Goal: Use online tool/utility

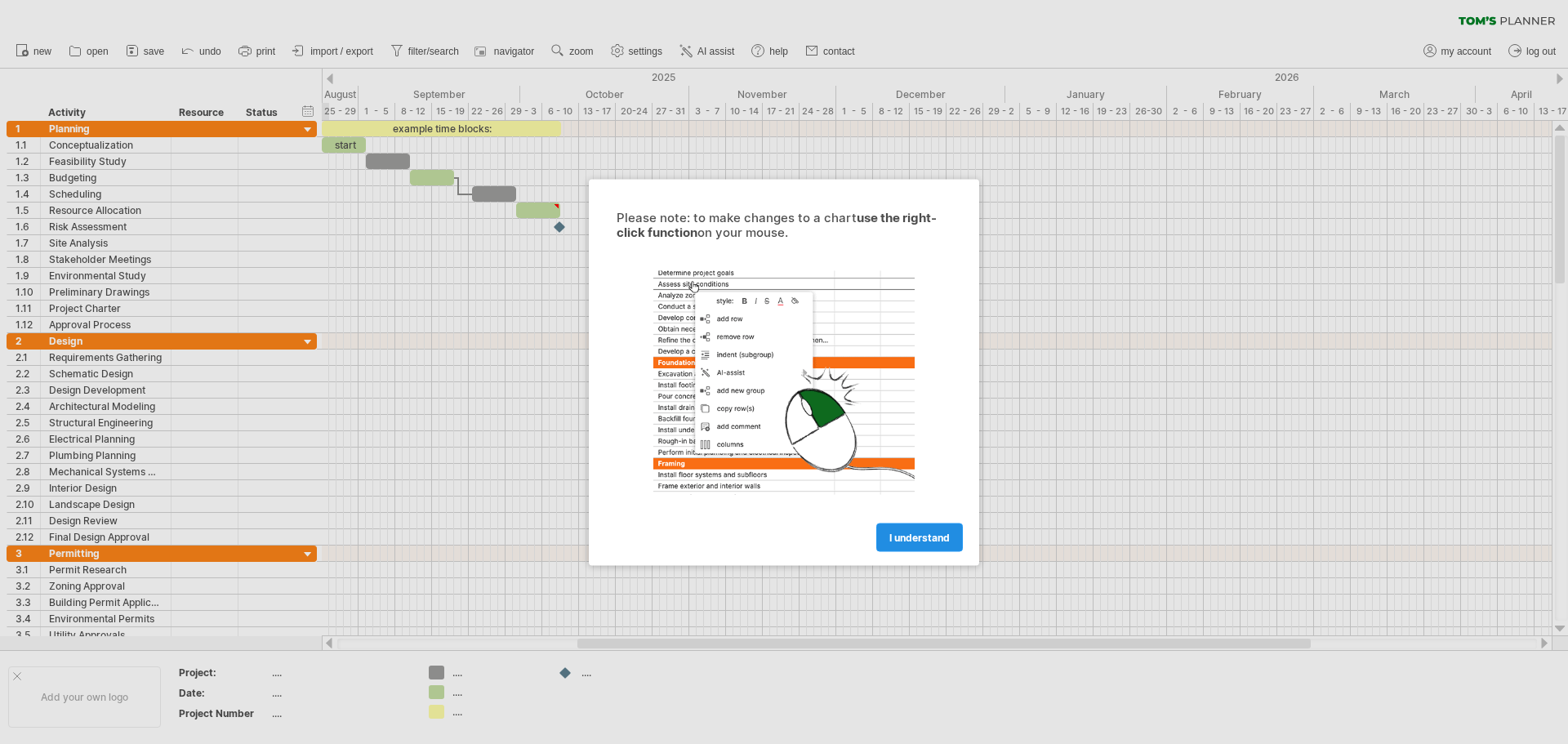
click at [901, 541] on span "I understand" at bounding box center [919, 536] width 61 height 12
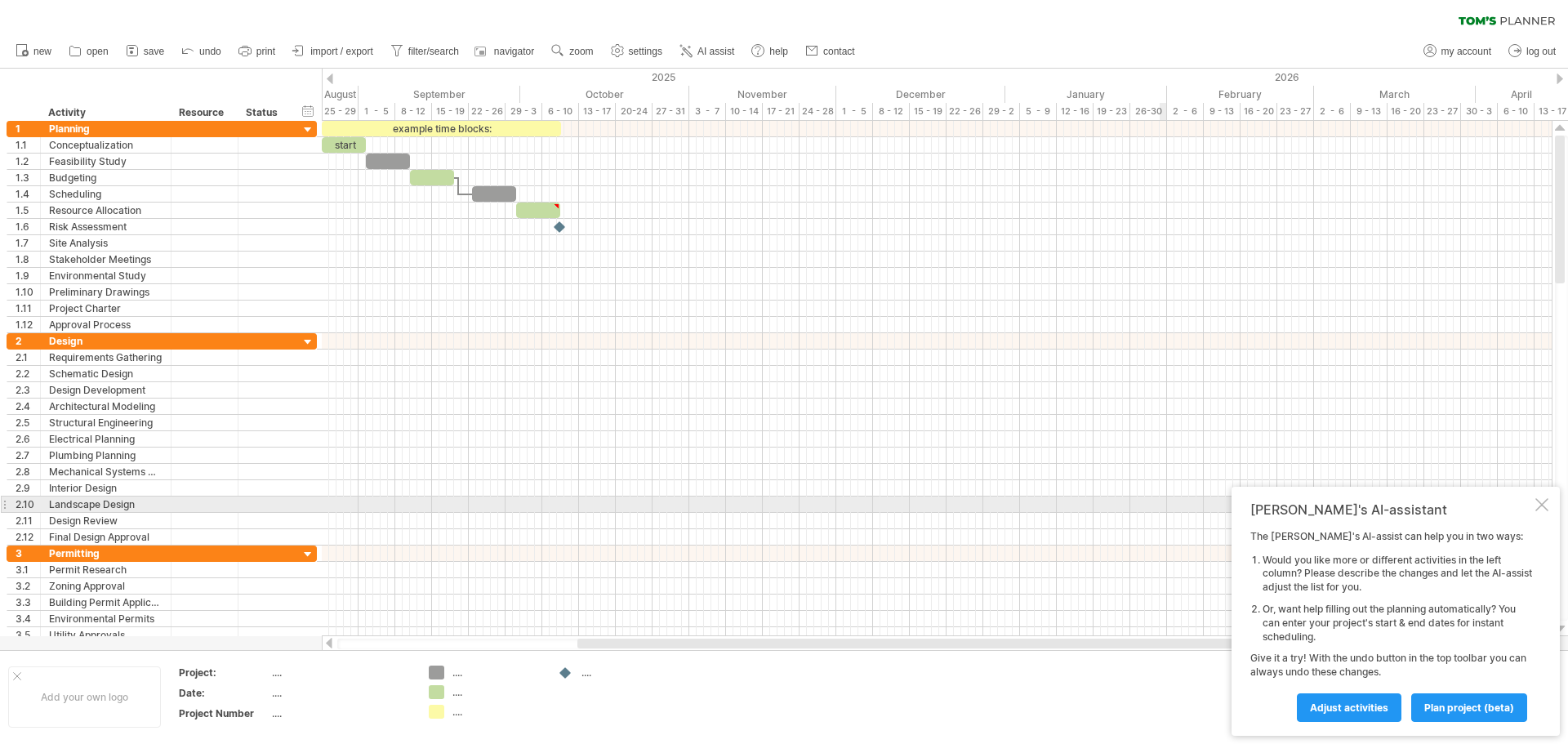
click at [1538, 498] on div at bounding box center [1542, 504] width 13 height 13
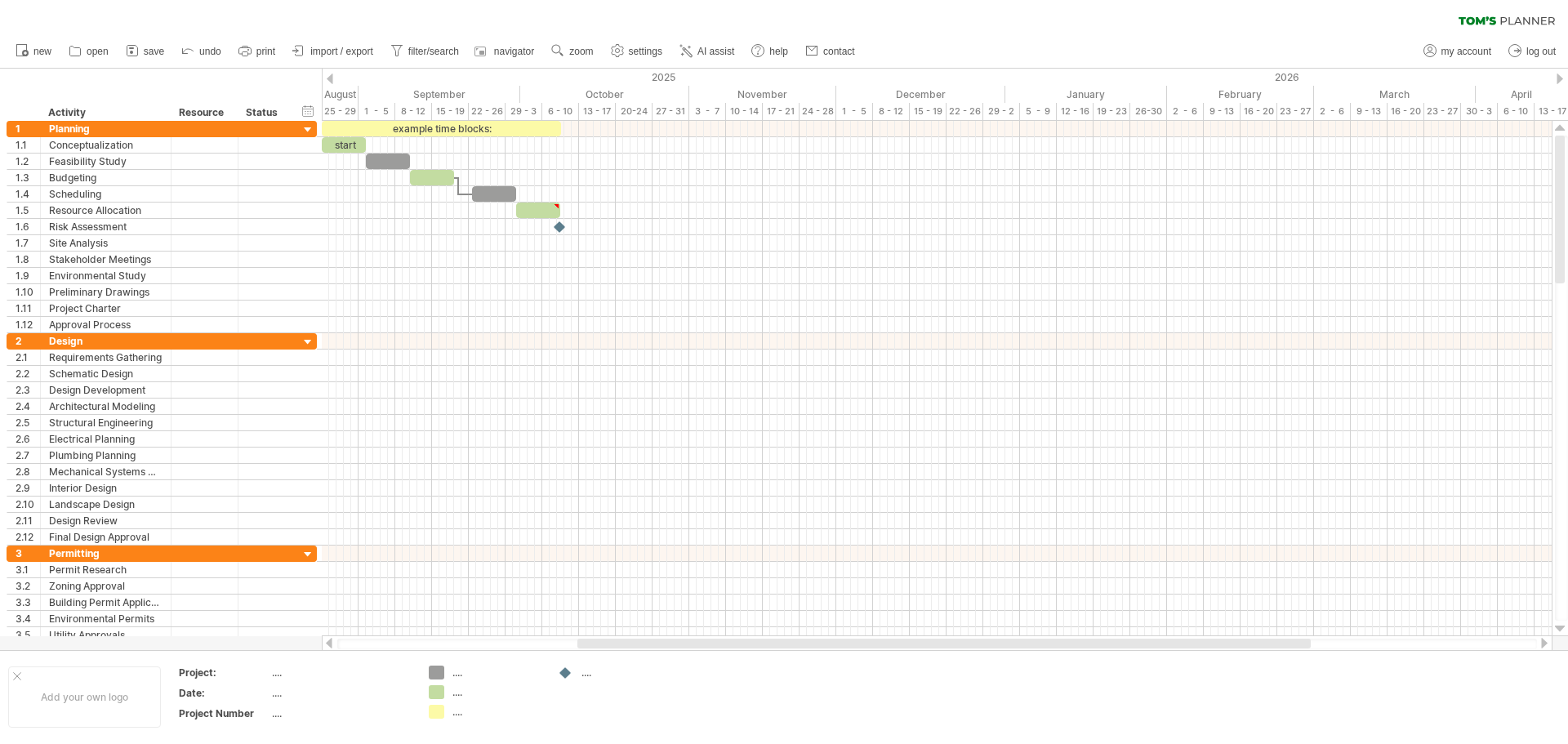
click at [330, 79] on div at bounding box center [330, 78] width 7 height 10
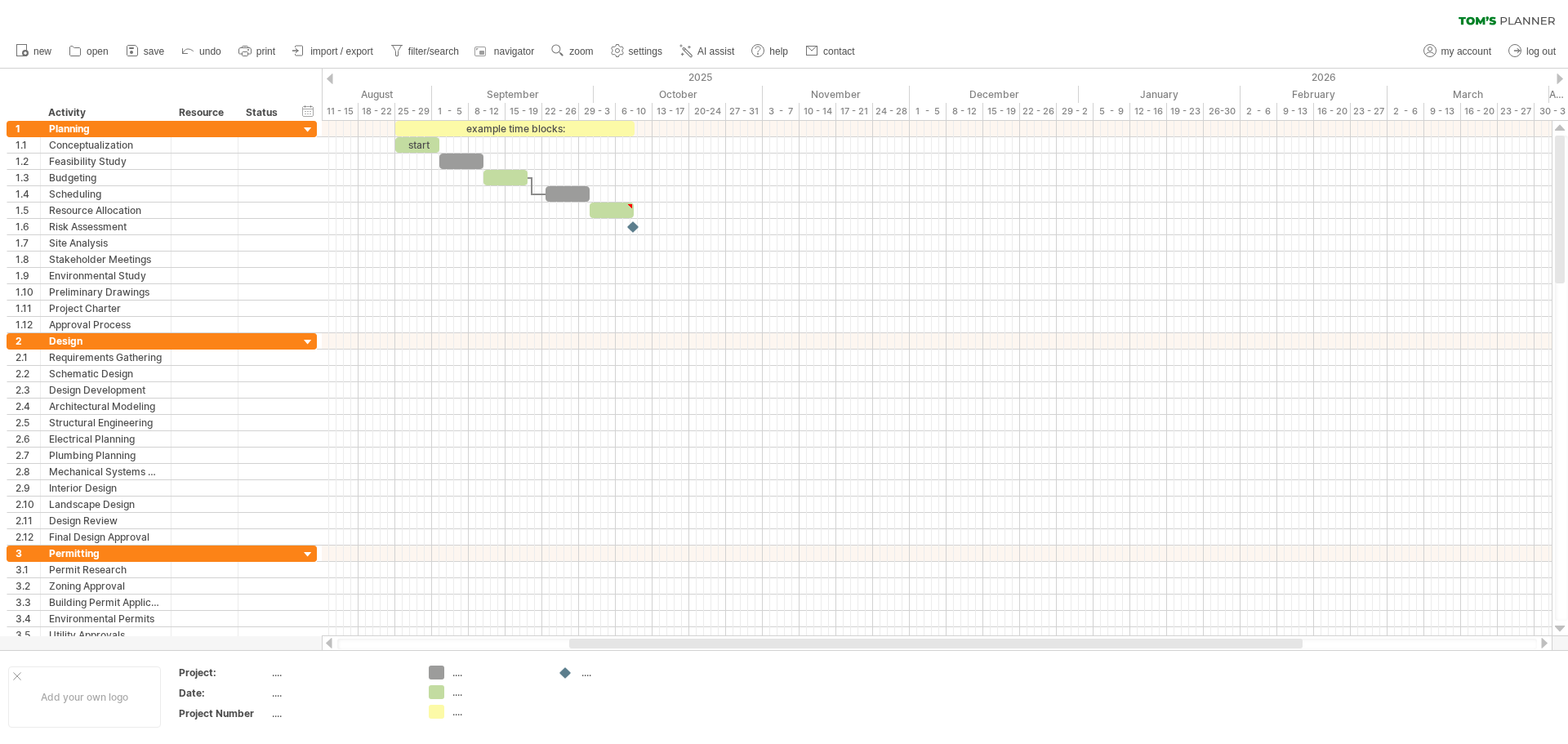
click at [330, 79] on div at bounding box center [330, 78] width 7 height 10
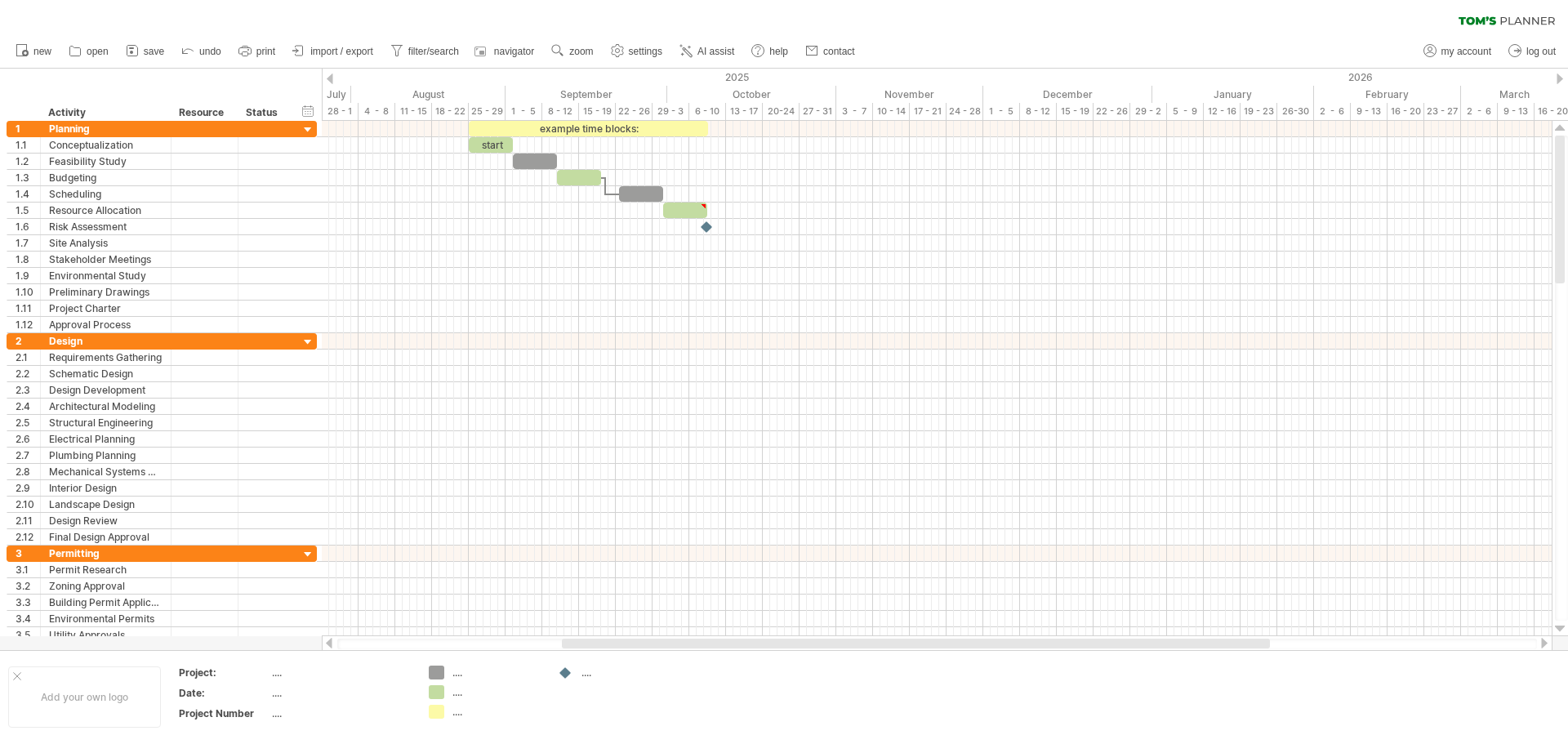
click at [330, 79] on div at bounding box center [330, 78] width 7 height 10
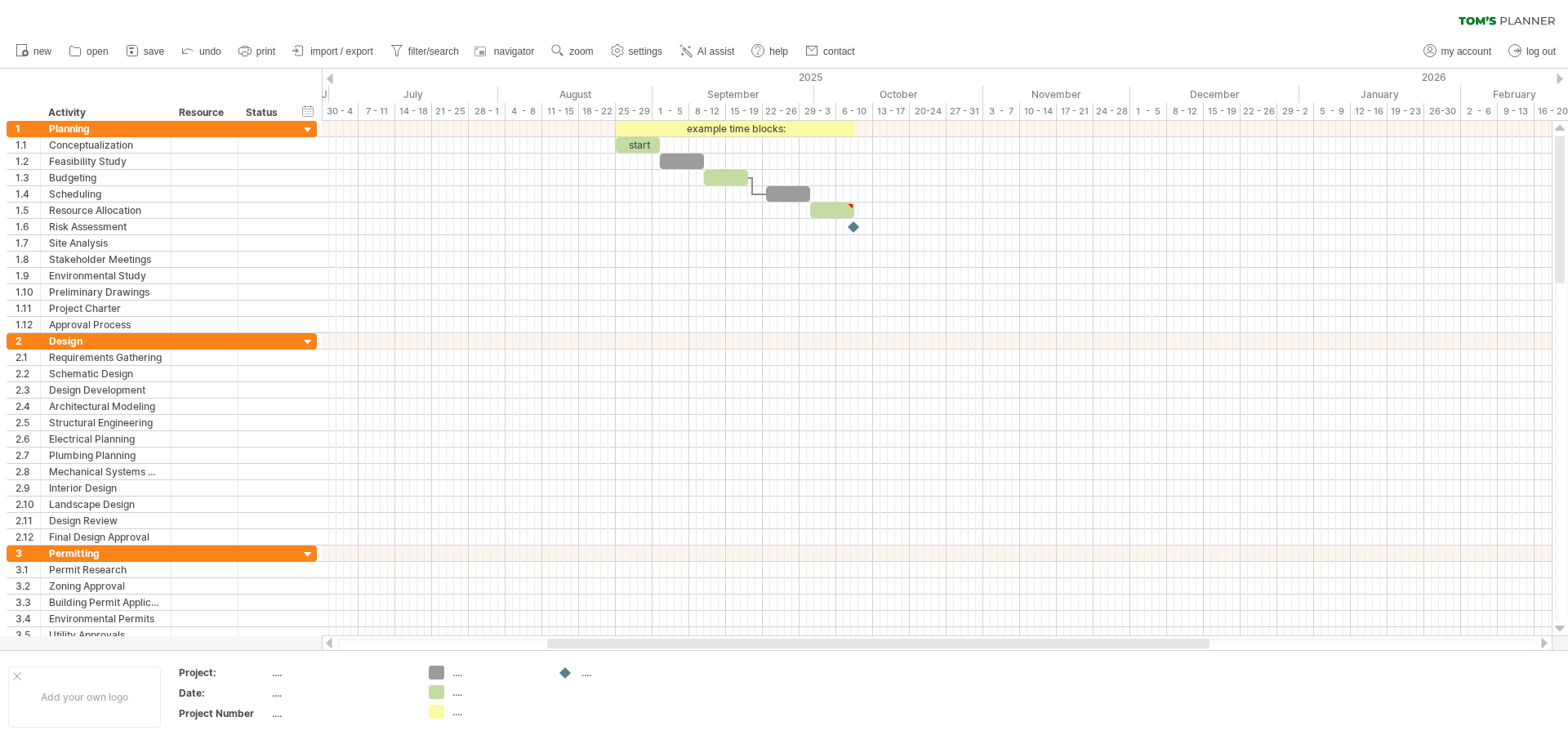
click at [330, 79] on div at bounding box center [330, 78] width 7 height 10
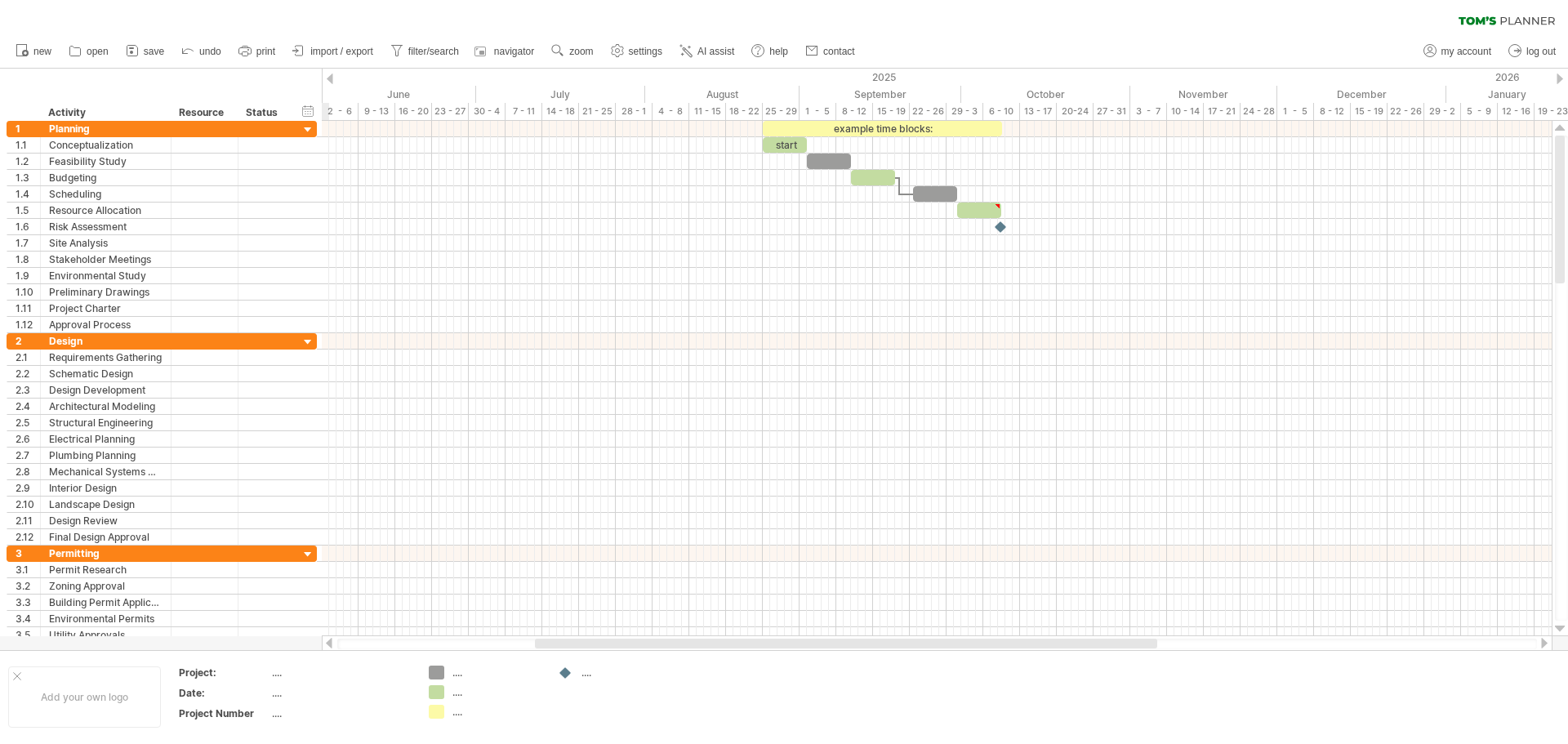
click at [330, 79] on div at bounding box center [330, 78] width 7 height 10
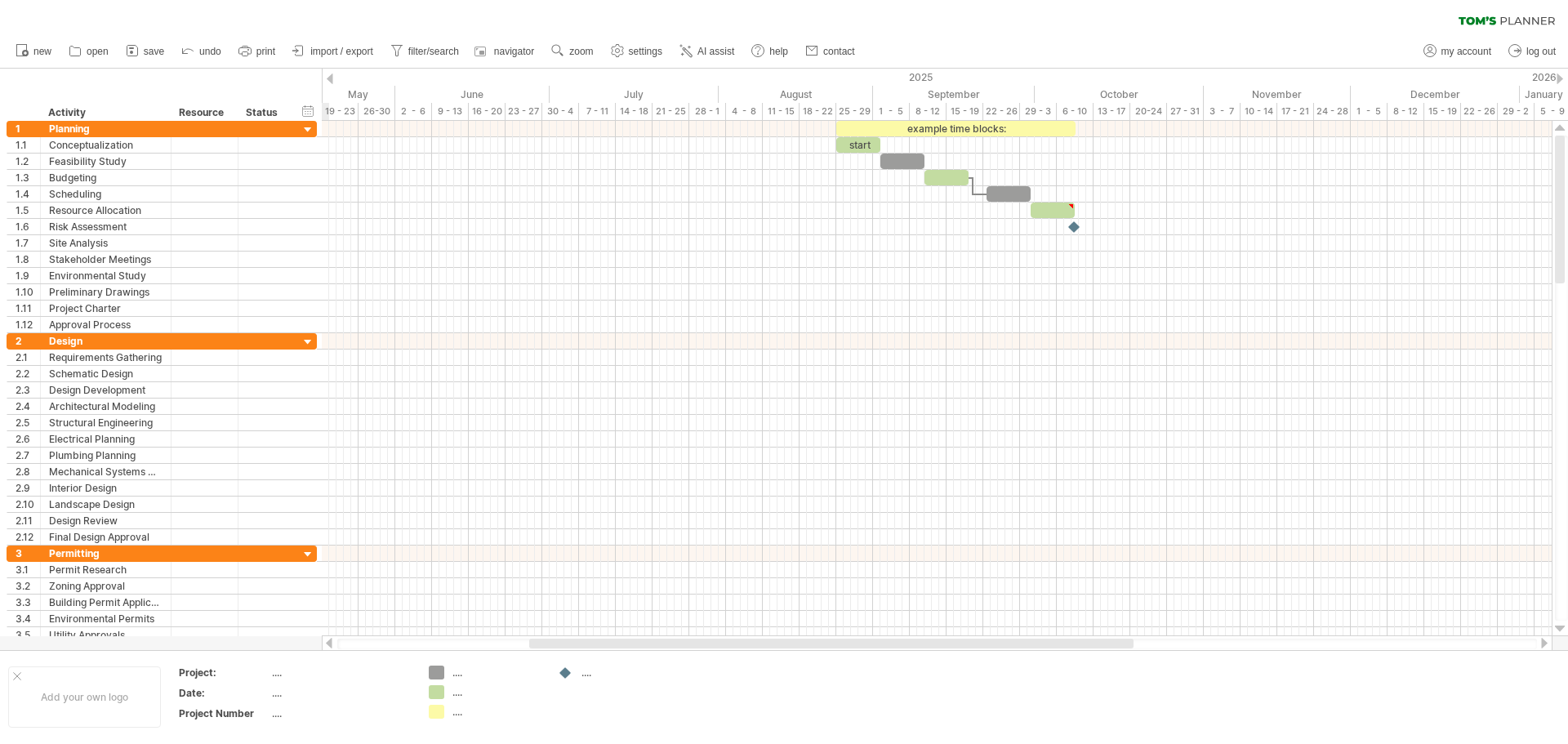
click at [330, 79] on div at bounding box center [330, 78] width 7 height 10
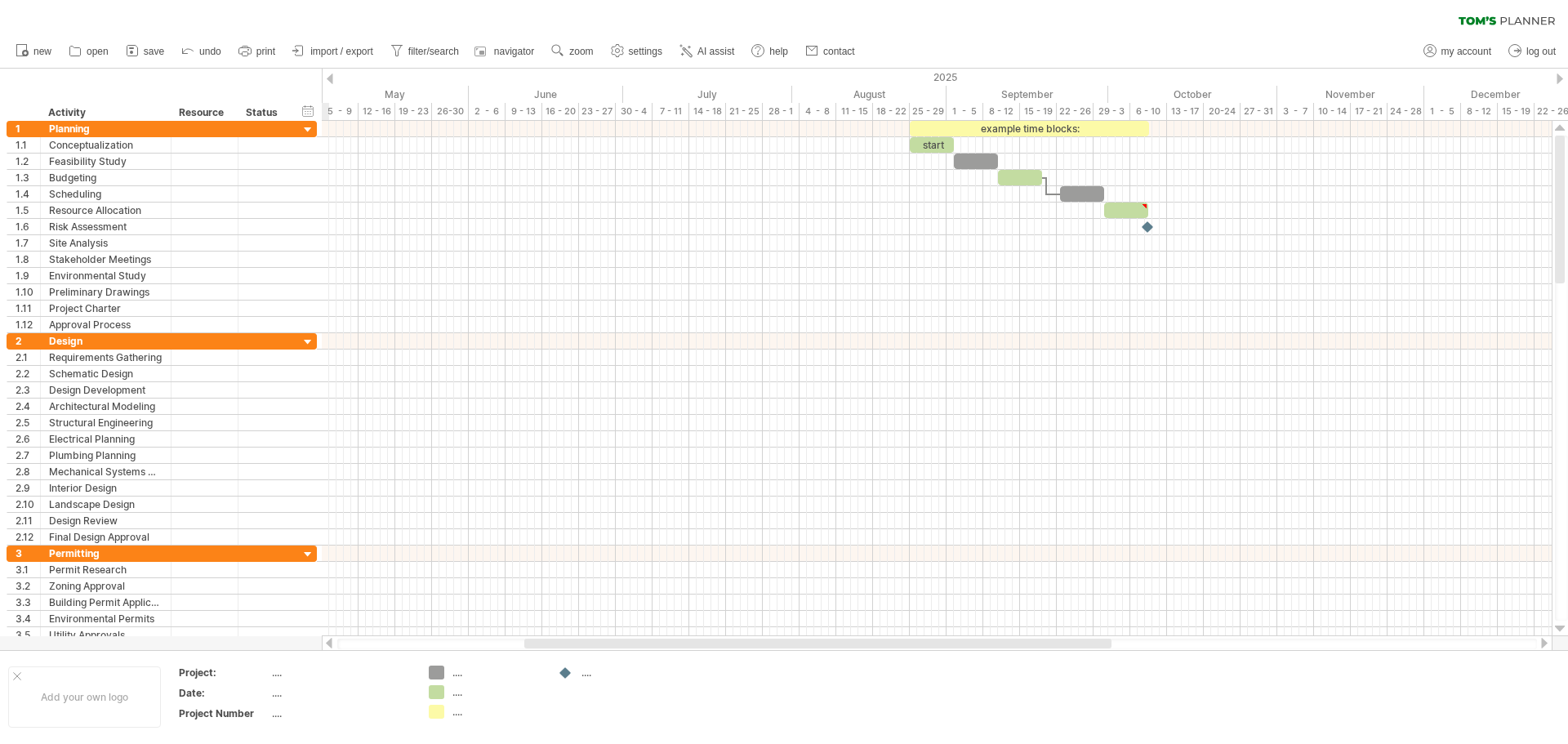
click at [330, 79] on div at bounding box center [330, 78] width 7 height 10
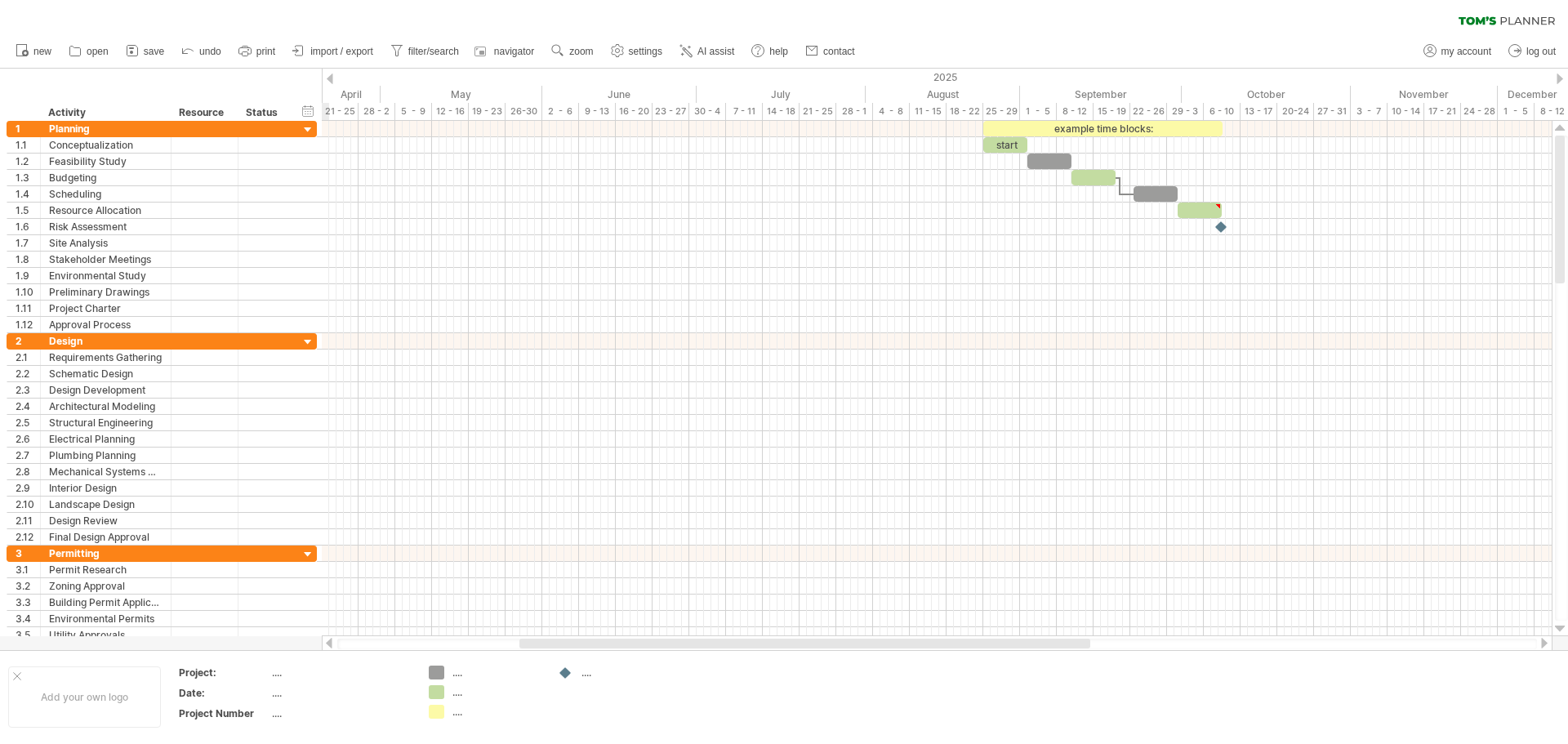
click at [330, 79] on div at bounding box center [330, 78] width 7 height 10
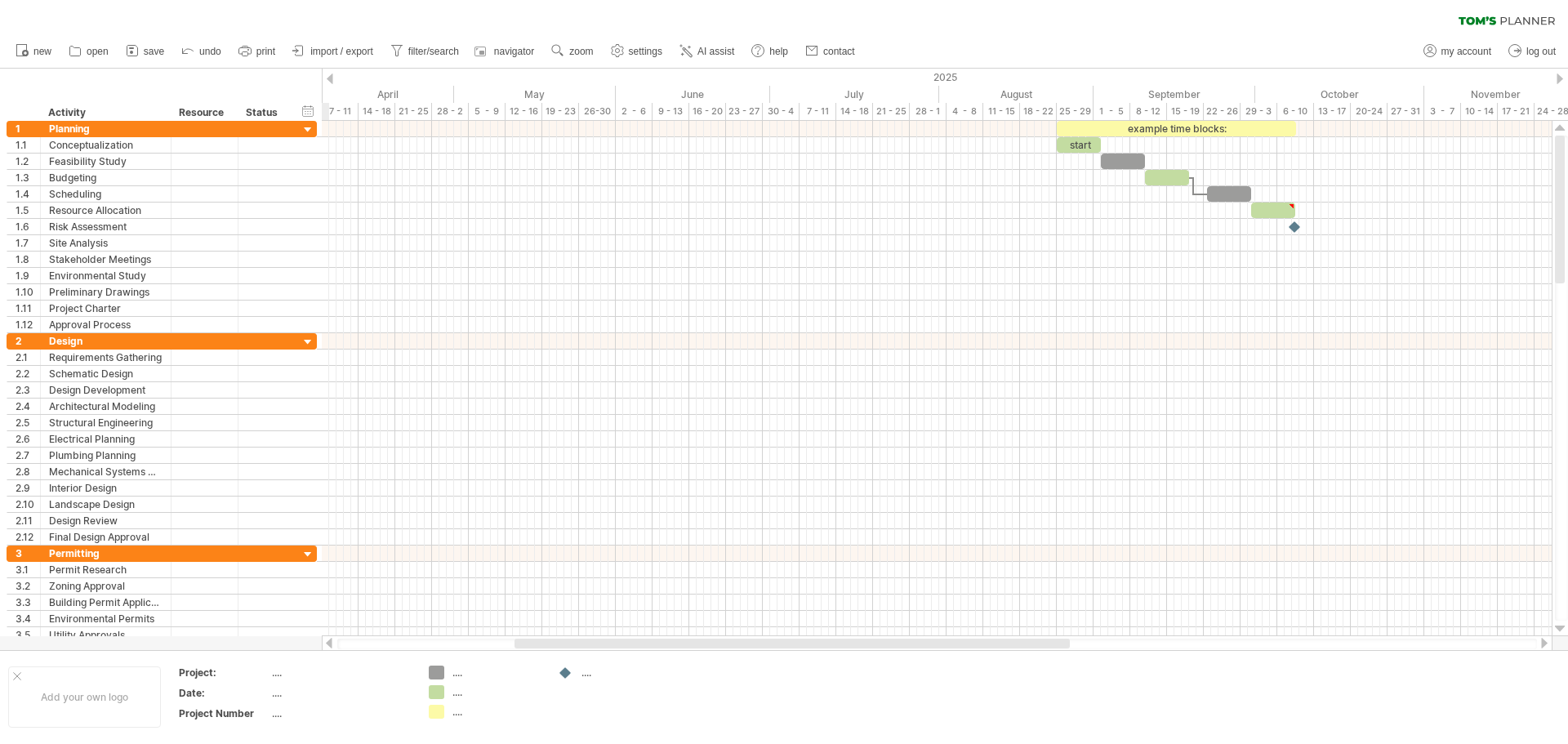
click at [330, 79] on div at bounding box center [330, 78] width 7 height 10
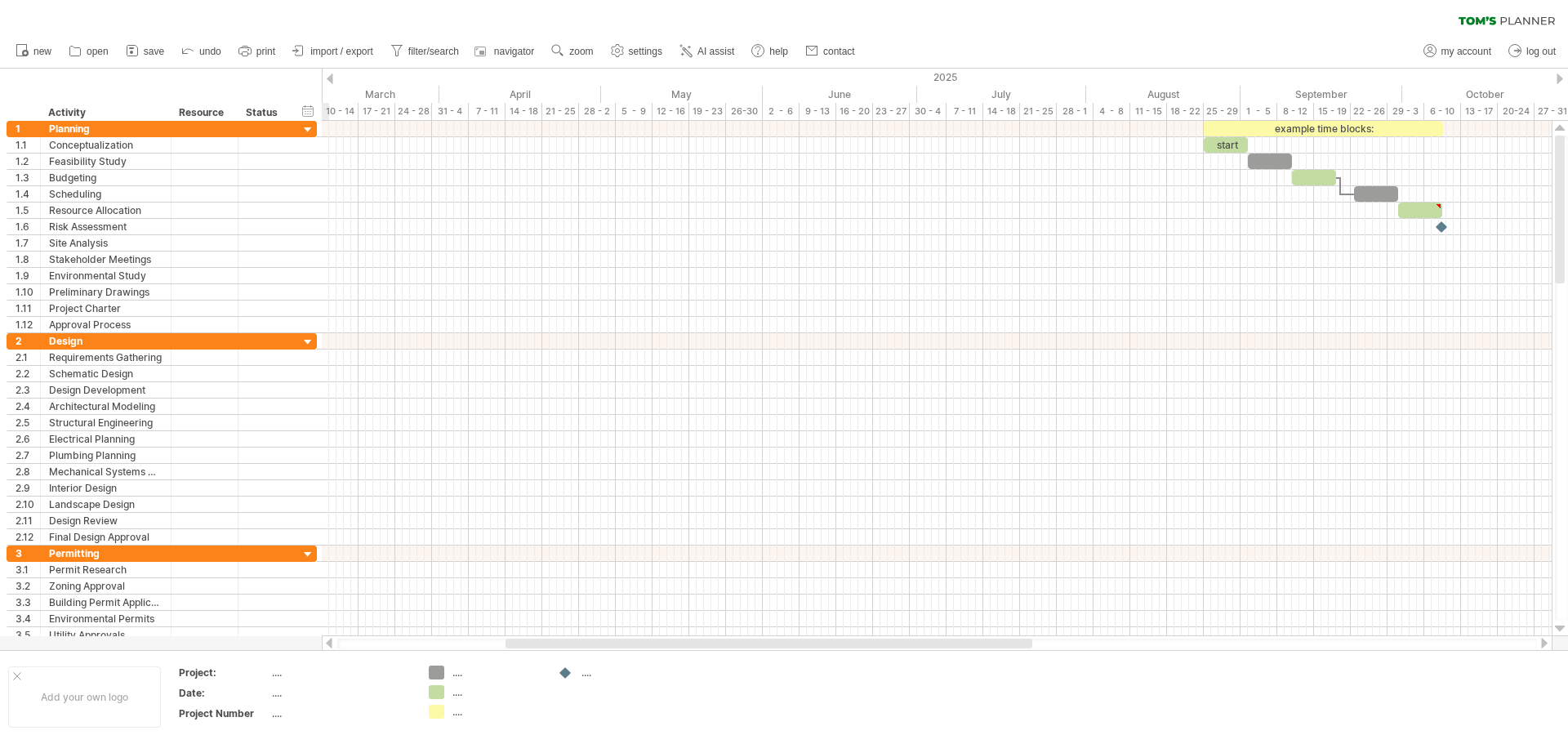
click at [330, 79] on div at bounding box center [330, 78] width 7 height 10
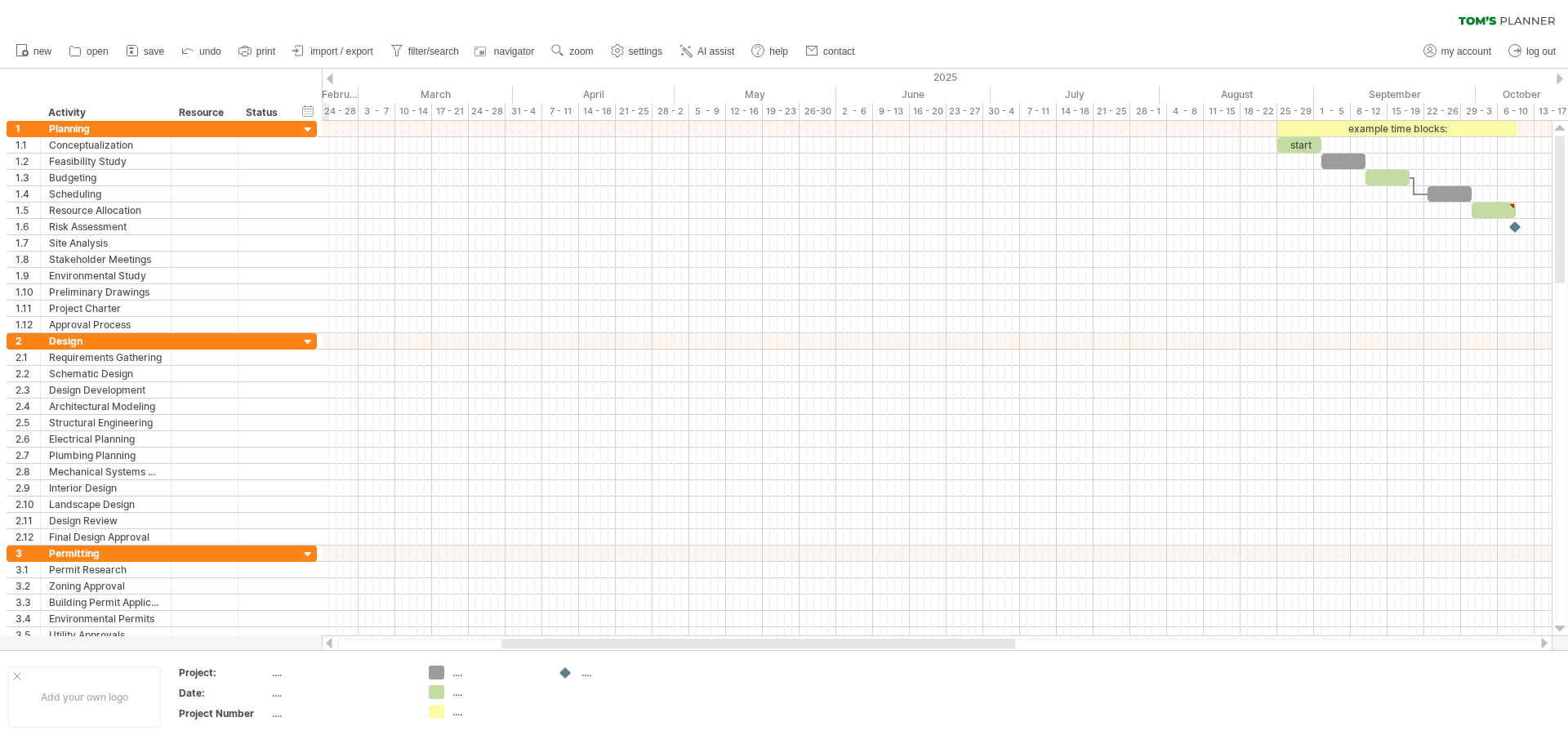
click at [330, 79] on div at bounding box center [330, 78] width 7 height 10
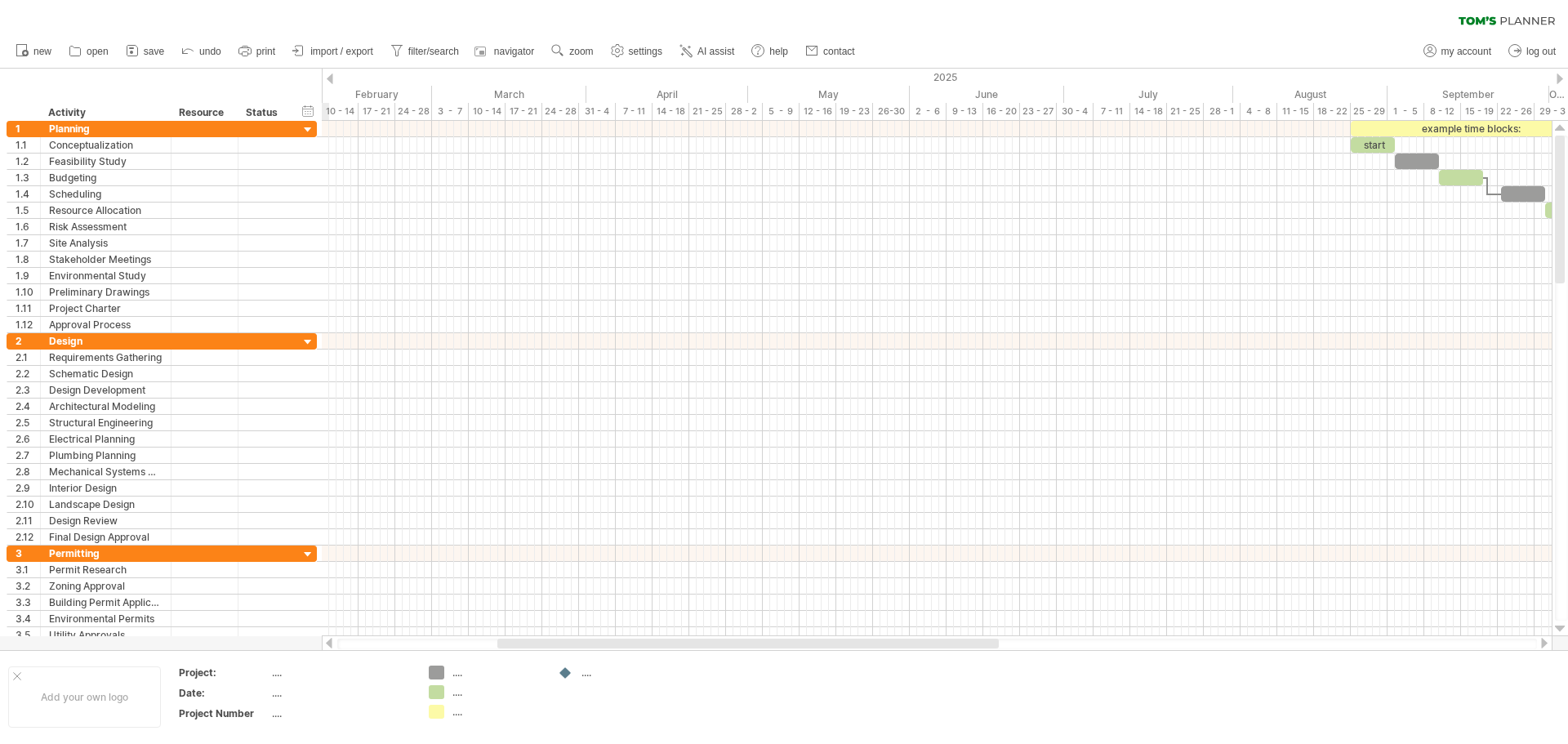
click at [330, 79] on div at bounding box center [330, 78] width 7 height 10
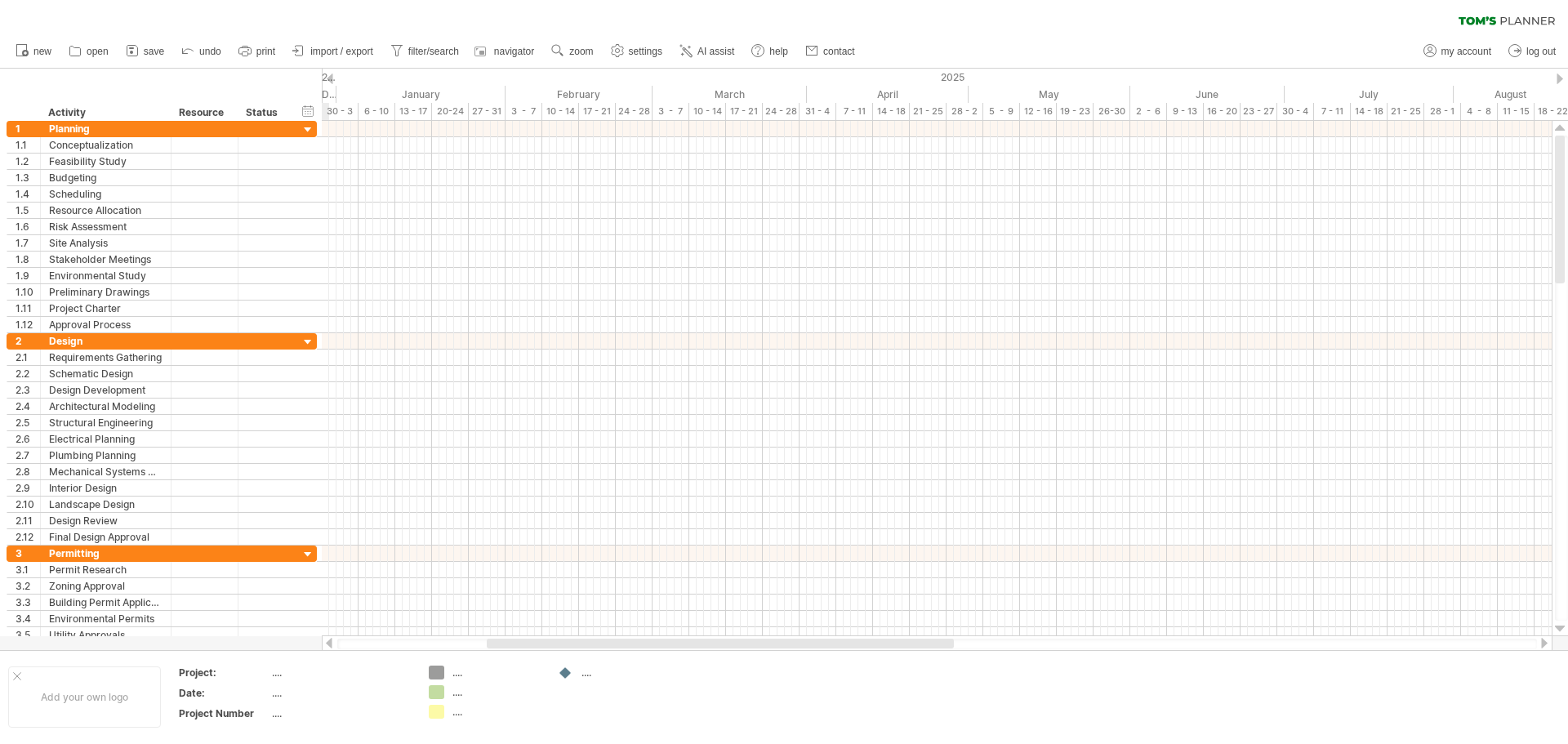
click at [330, 79] on div at bounding box center [330, 78] width 7 height 10
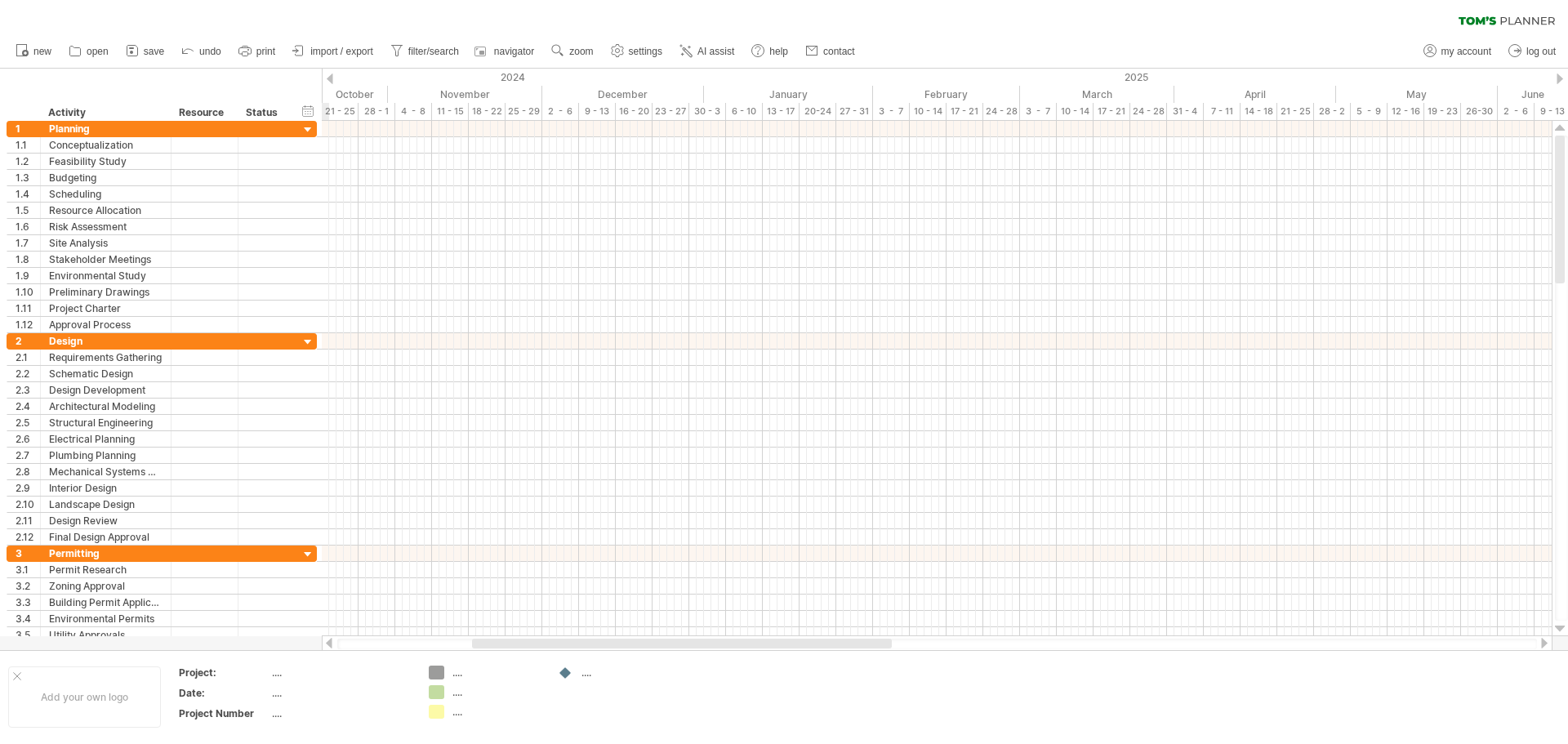
click at [330, 79] on div at bounding box center [330, 78] width 7 height 10
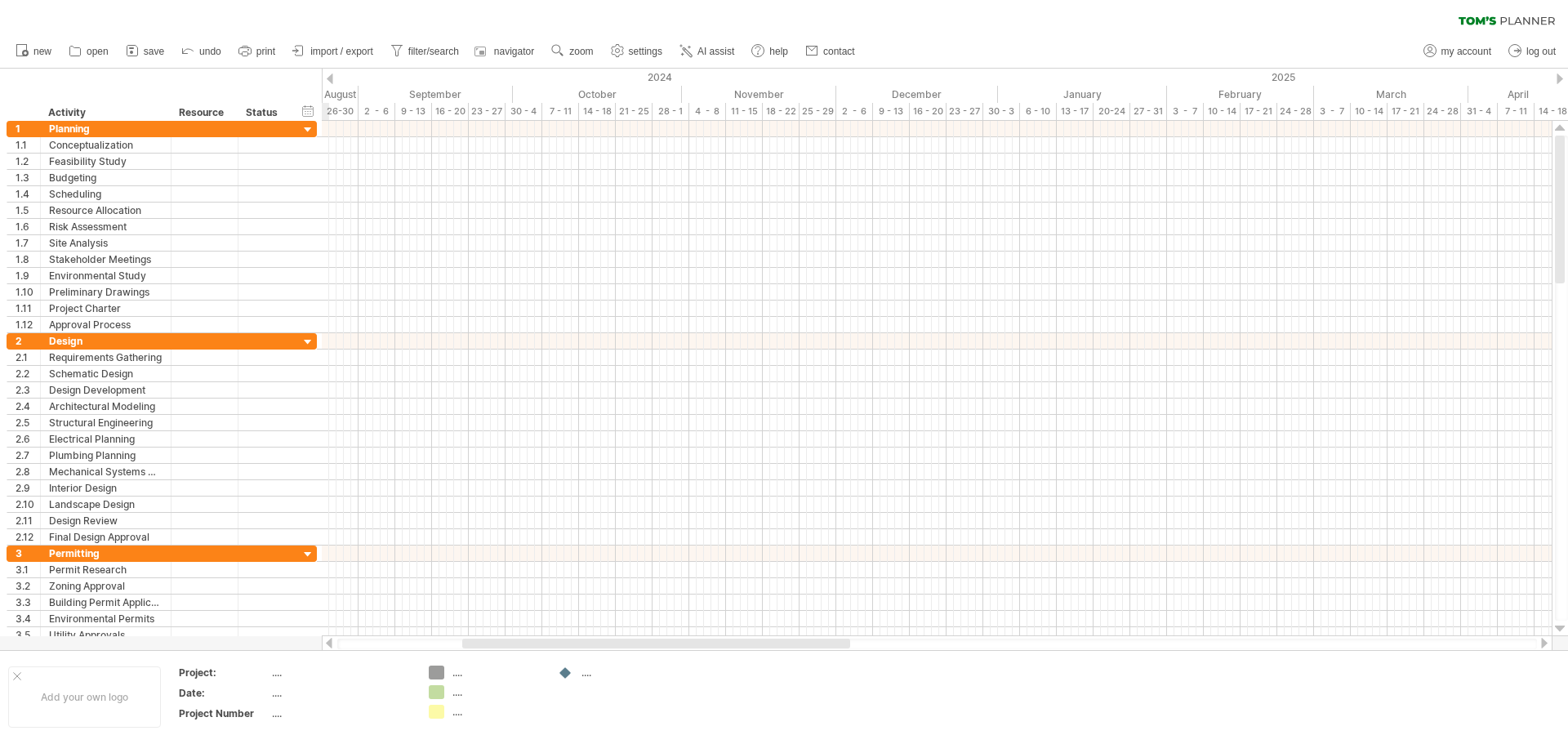
click at [330, 79] on div at bounding box center [330, 78] width 7 height 10
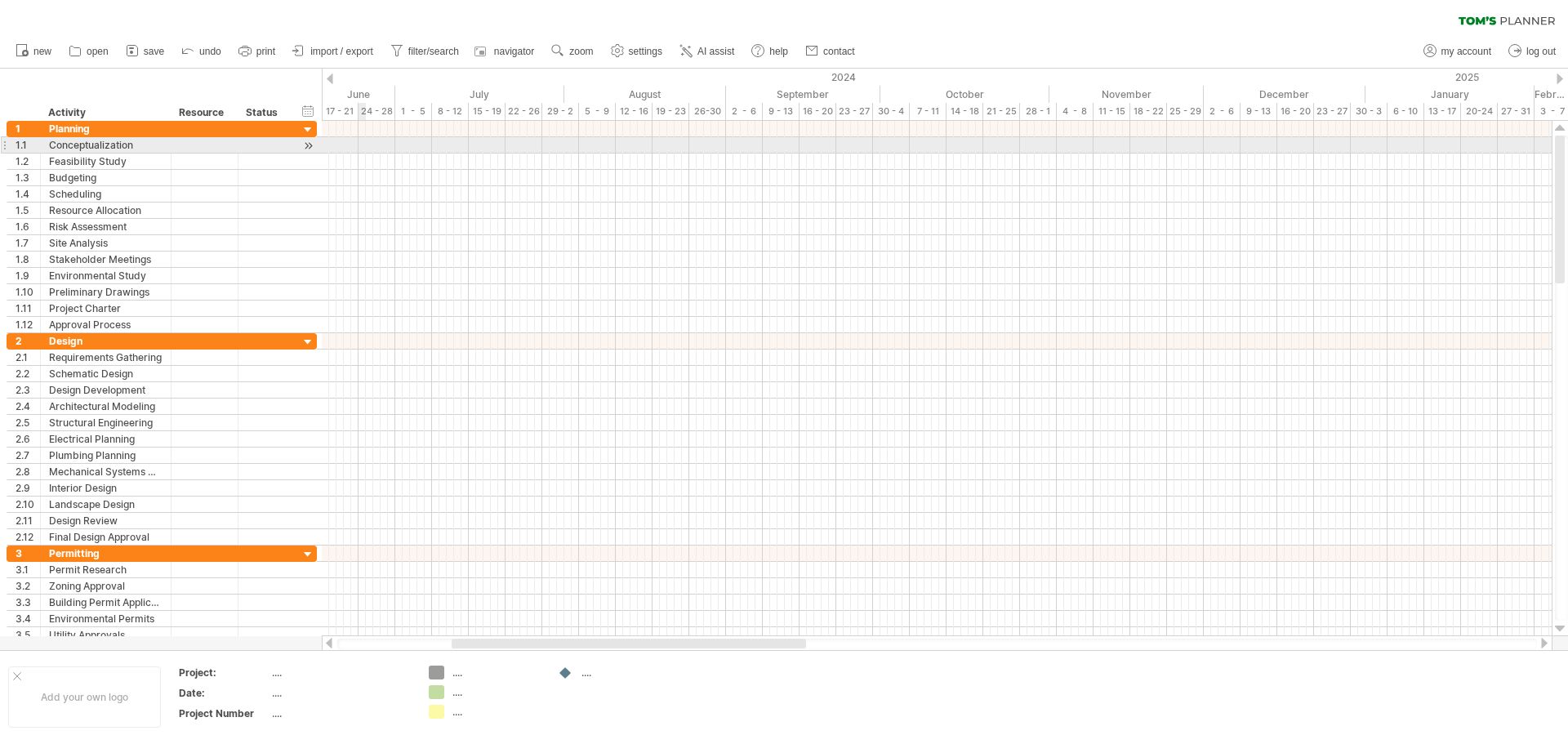
click at [360, 142] on div at bounding box center [937, 145] width 1230 height 16
click at [309, 144] on div at bounding box center [308, 146] width 16 height 17
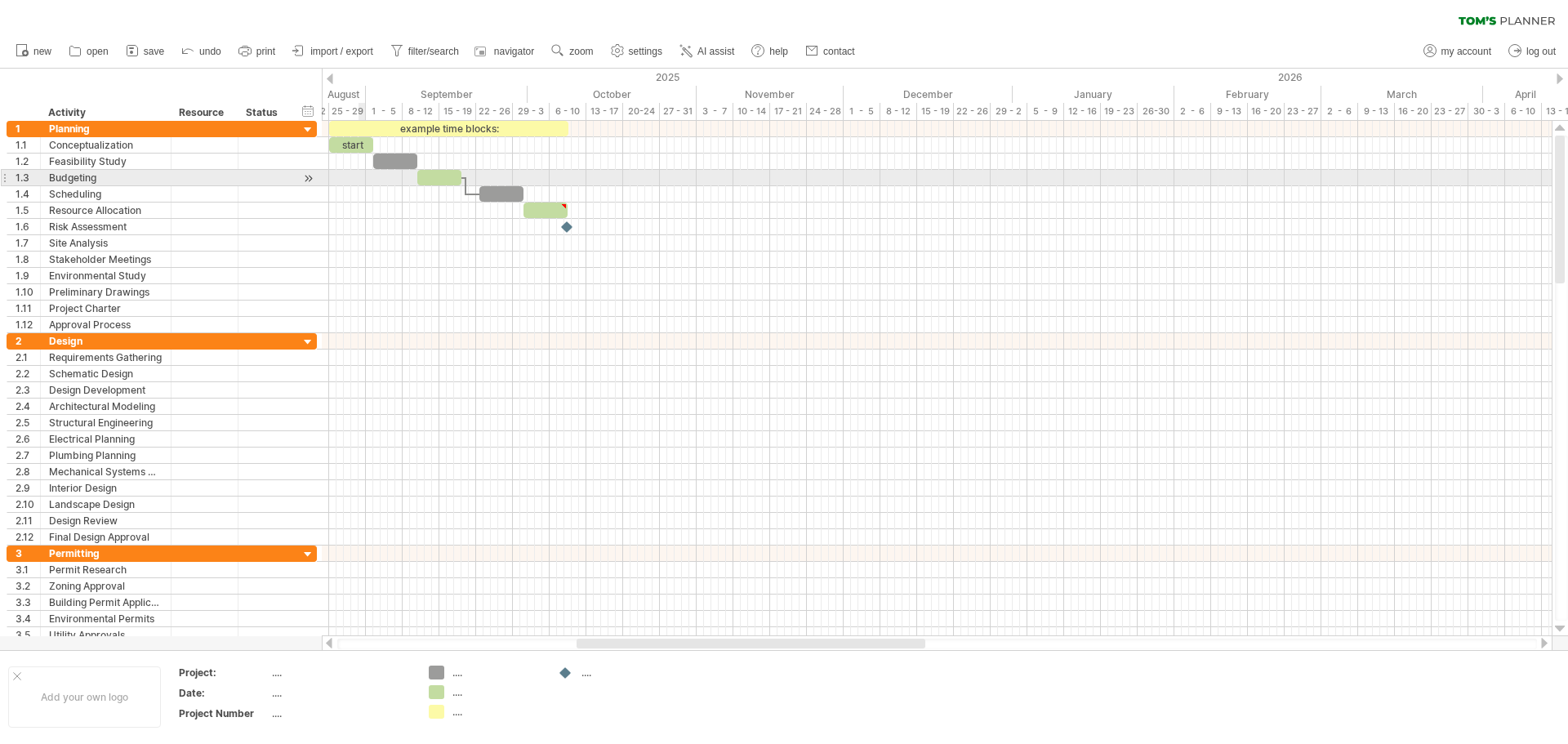
click at [359, 180] on div at bounding box center [937, 177] width 1230 height 16
click at [348, 177] on div at bounding box center [937, 177] width 1230 height 16
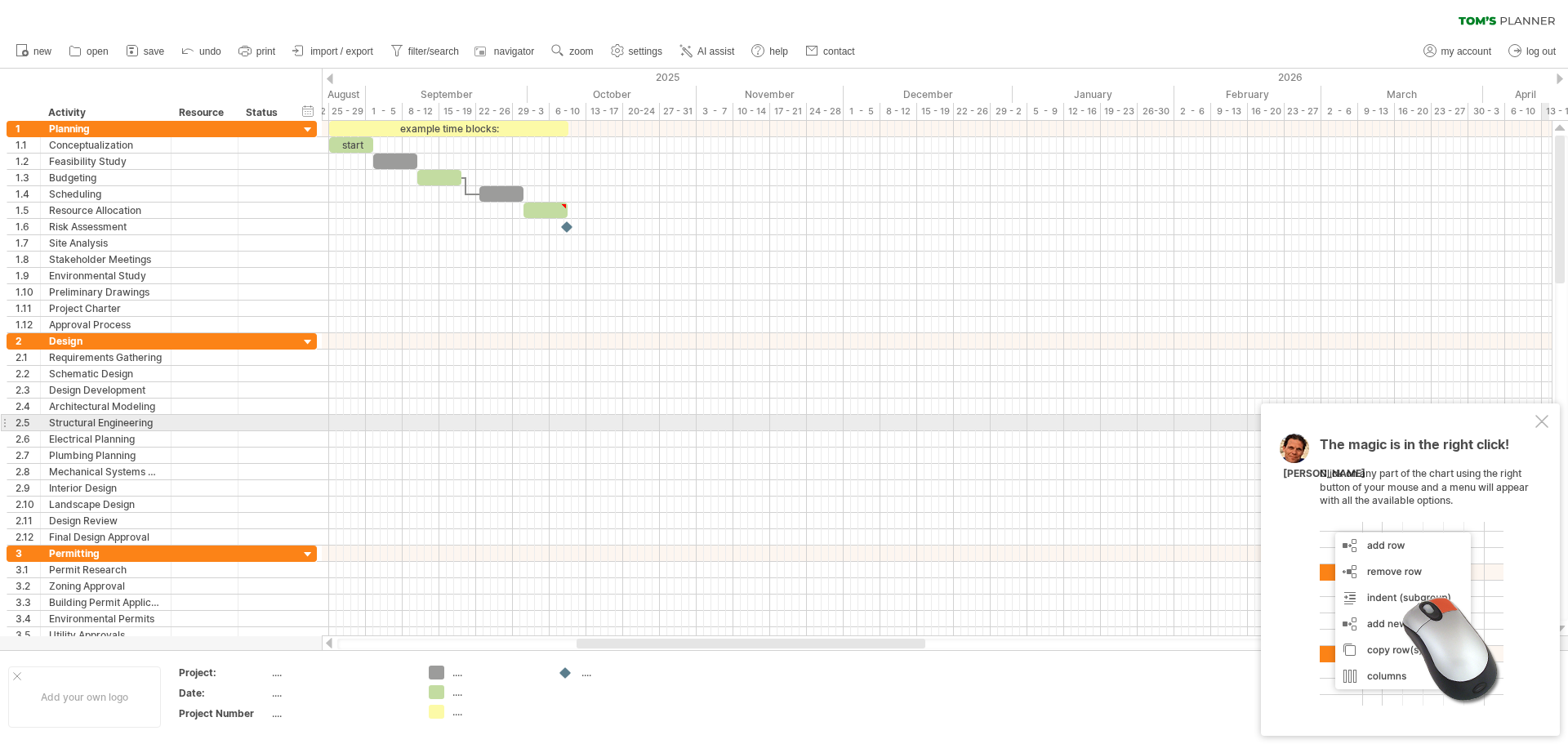
click at [1543, 426] on div at bounding box center [1542, 421] width 13 height 13
